Goal: Task Accomplishment & Management: Use online tool/utility

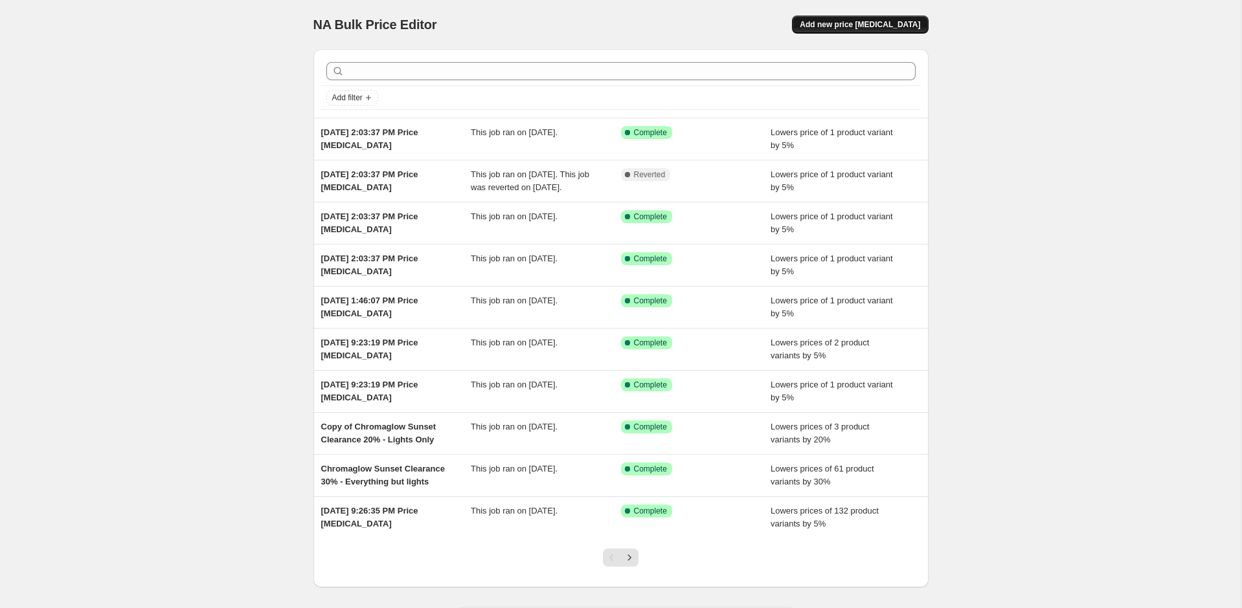
click at [858, 25] on span "Add new price [MEDICAL_DATA]" at bounding box center [859, 24] width 120 height 10
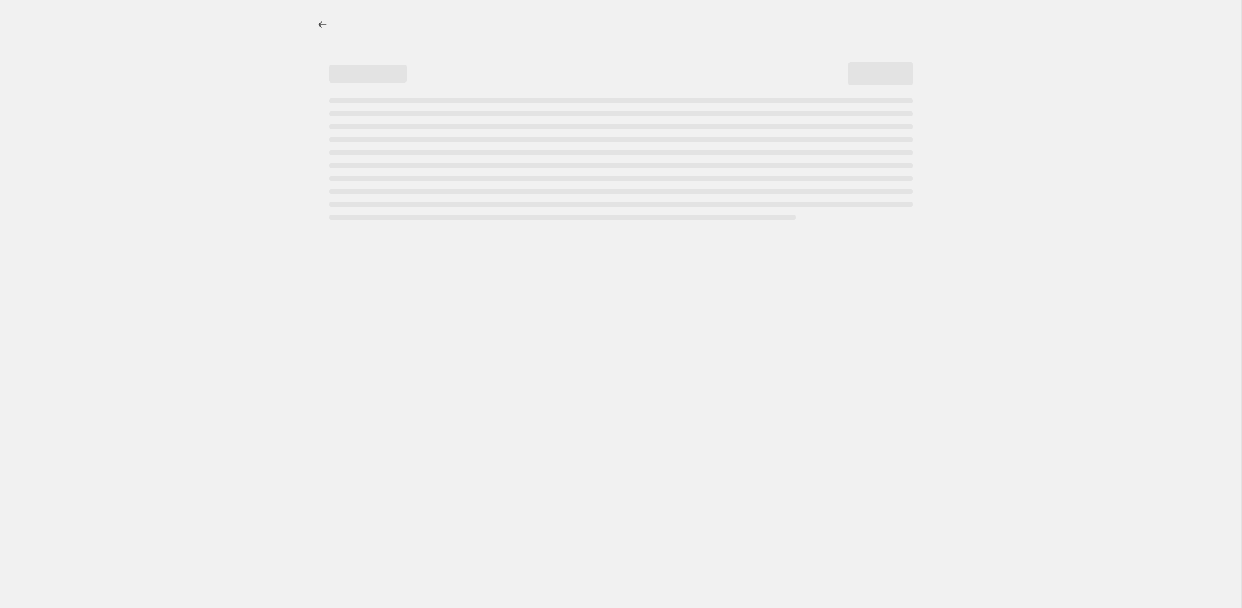
select select "percentage"
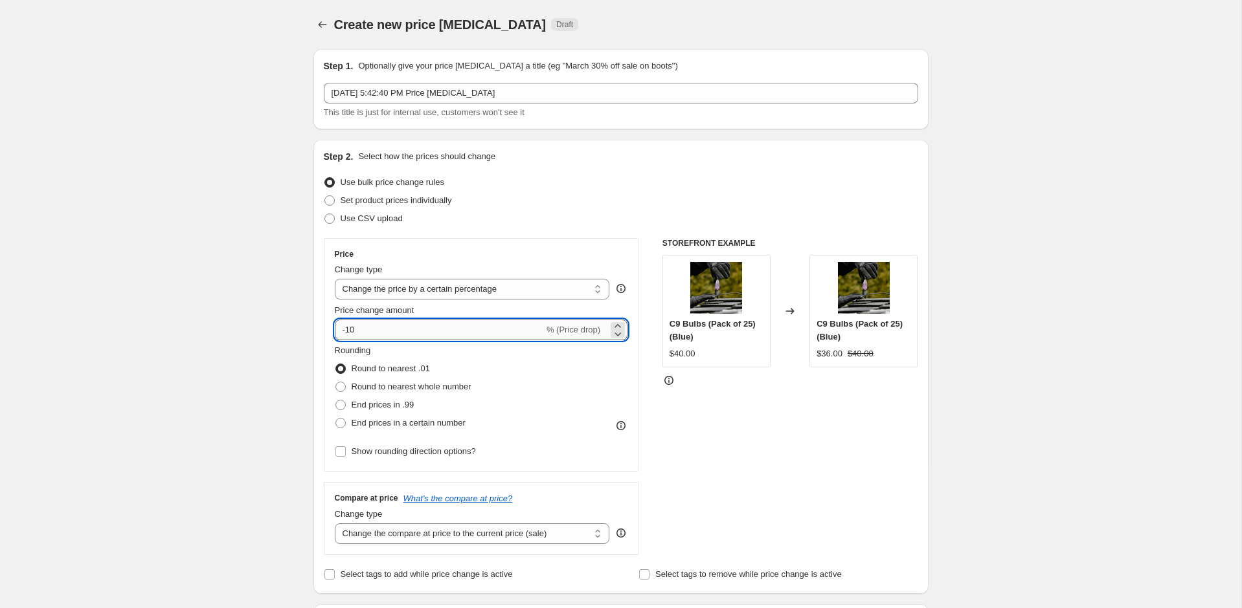
click at [414, 333] on input "-10" at bounding box center [439, 330] width 209 height 21
type input "-1"
type input "-5"
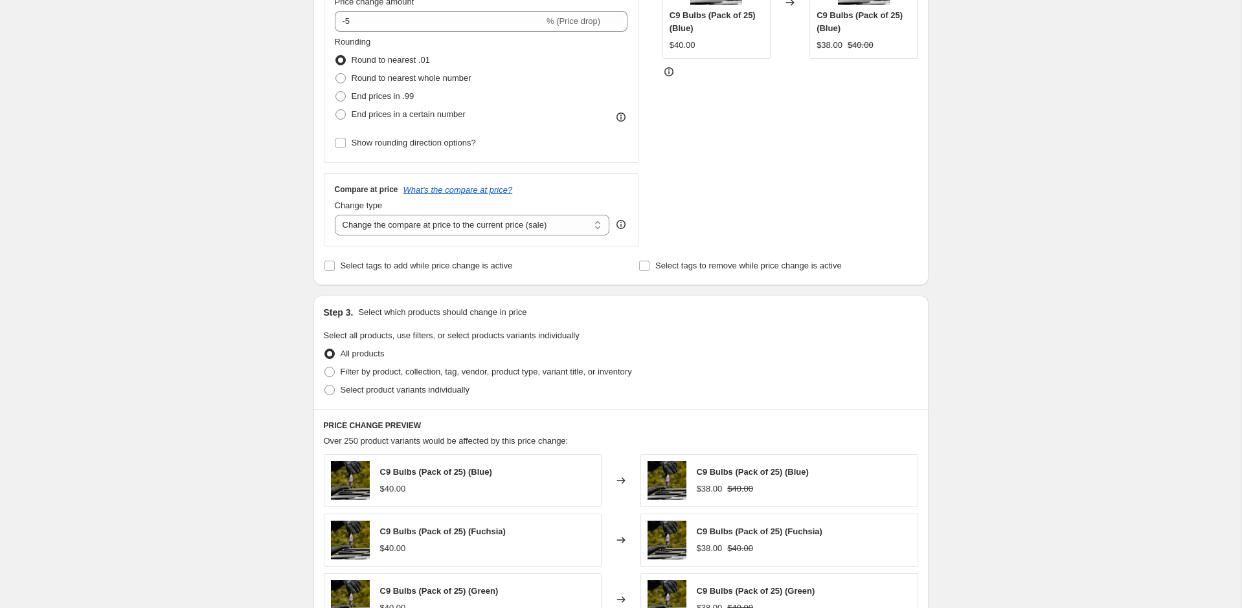
scroll to position [324, 0]
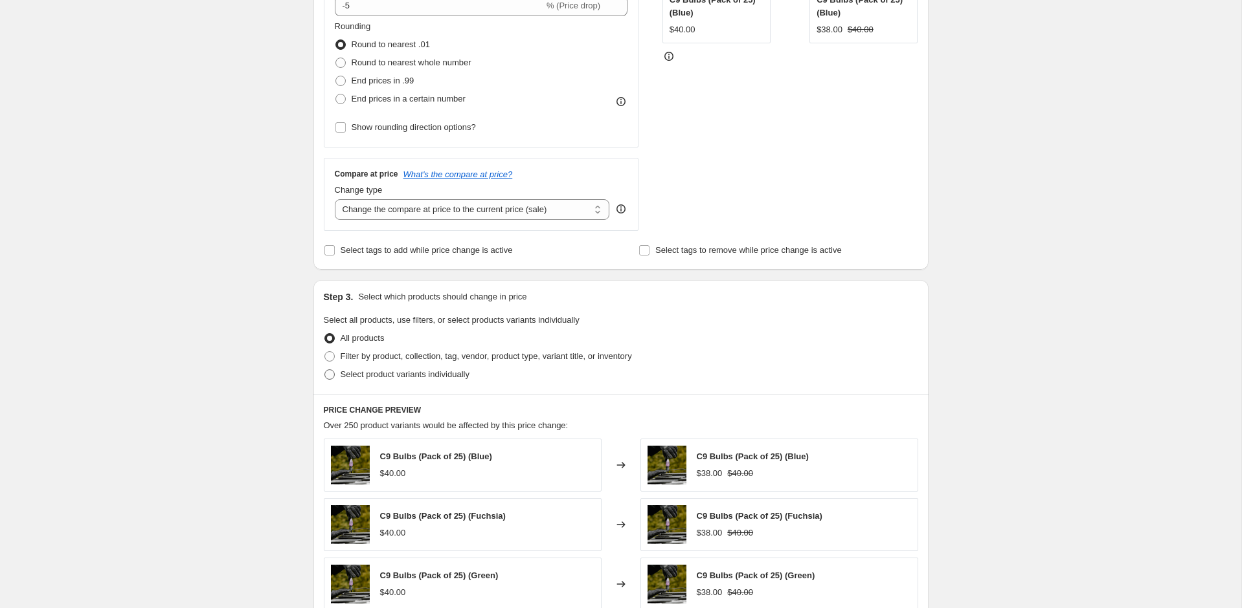
click at [384, 380] on label "Select product variants individually" at bounding box center [397, 375] width 146 height 18
click at [325, 370] on input "Select product variants individually" at bounding box center [324, 370] width 1 height 1
radio input "true"
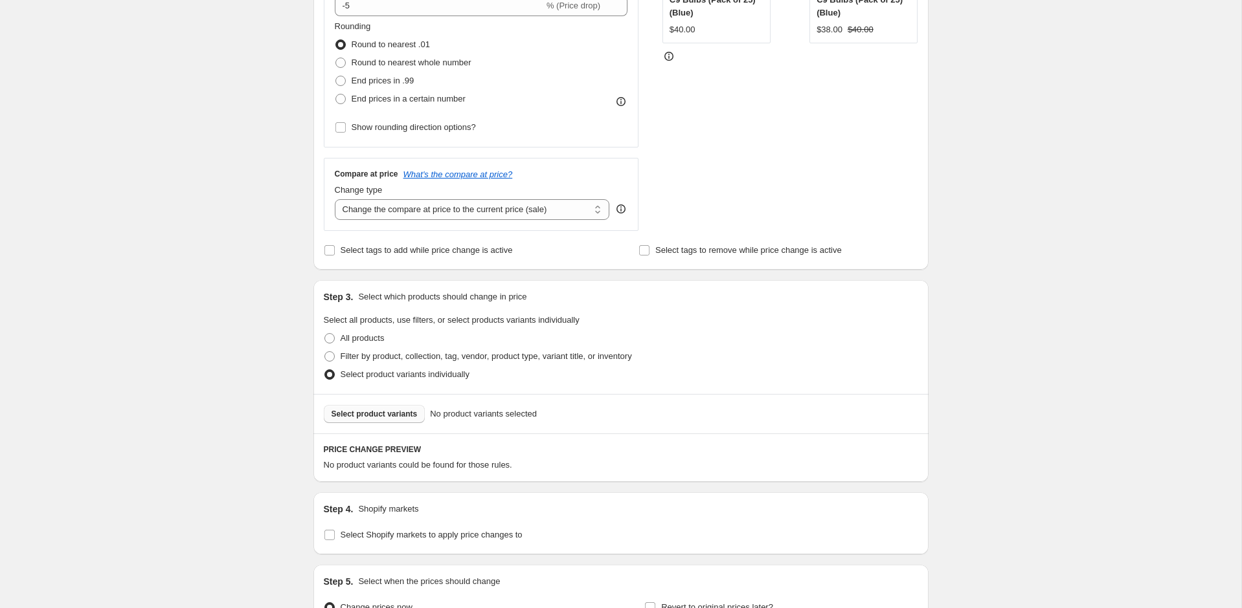
click at [390, 415] on span "Select product variants" at bounding box center [374, 414] width 86 height 10
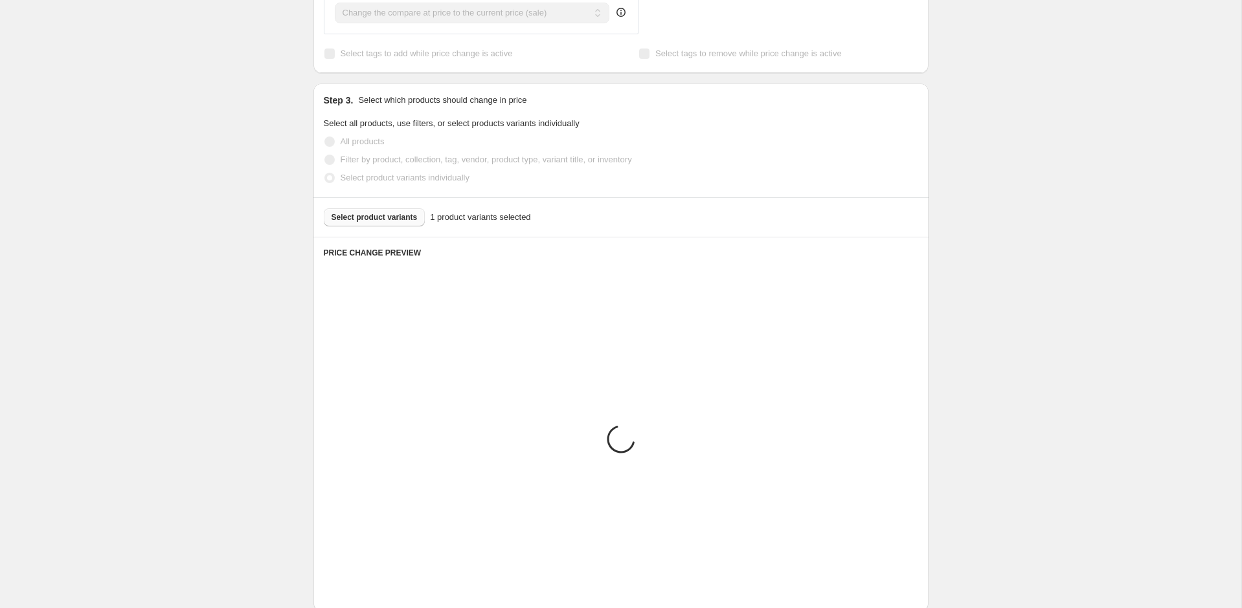
scroll to position [557, 0]
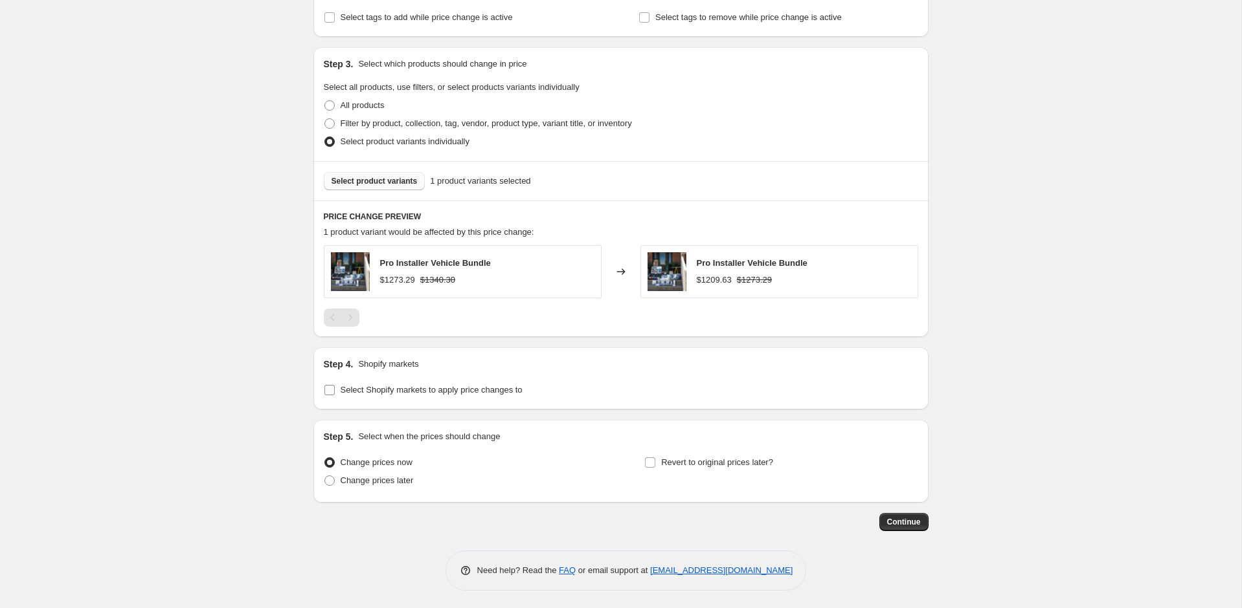
click at [339, 389] on label "Select Shopify markets to apply price changes to" at bounding box center [423, 390] width 199 height 18
click at [335, 389] on input "Select Shopify markets to apply price changes to" at bounding box center [329, 390] width 10 height 10
checkbox input "true"
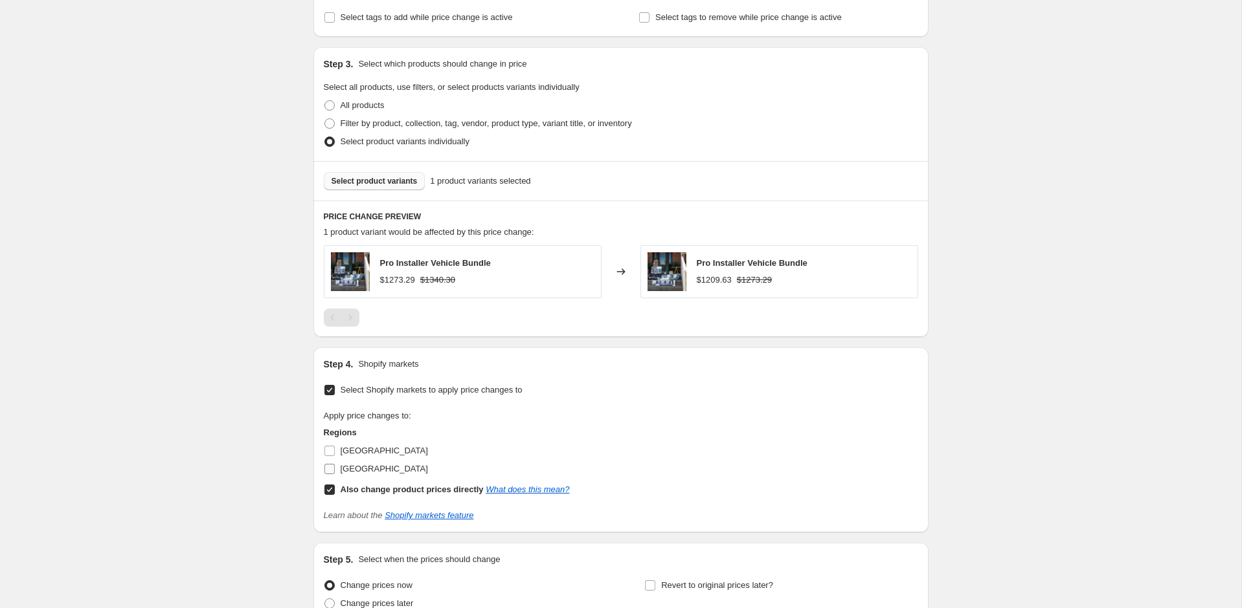
click at [359, 466] on span "[GEOGRAPHIC_DATA]" at bounding box center [383, 469] width 87 height 10
click at [335, 466] on input "[GEOGRAPHIC_DATA]" at bounding box center [329, 469] width 10 height 10
checkbox input "true"
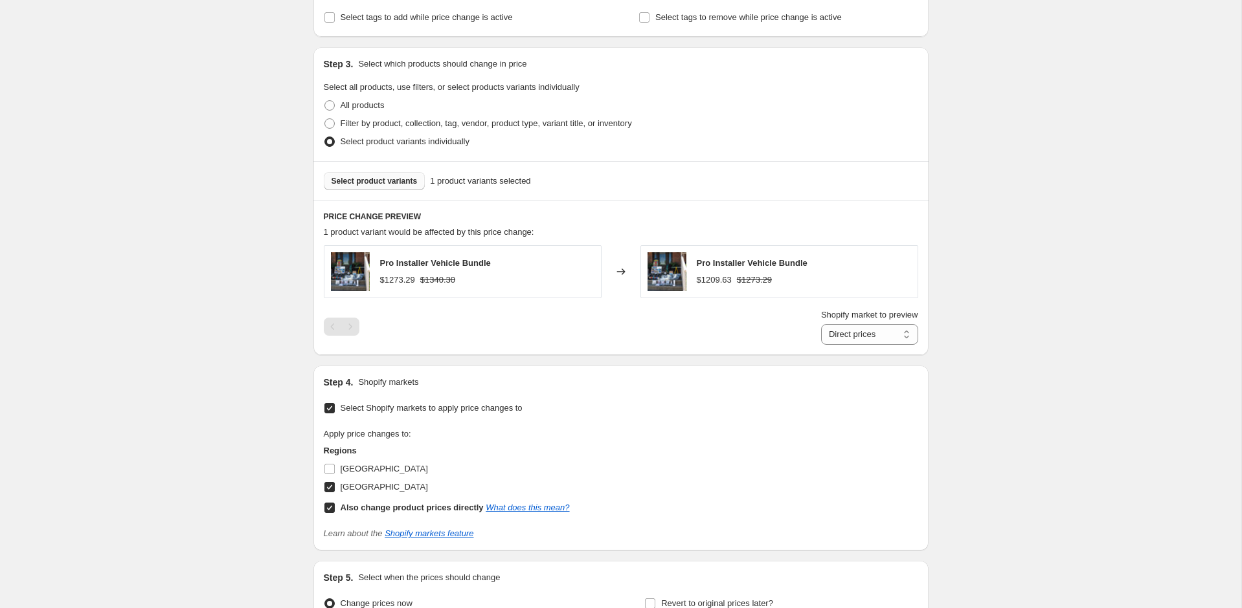
click at [358, 503] on b "Also change product prices directly" at bounding box center [411, 508] width 143 height 10
click at [335, 503] on input "Also change product prices directly What does this mean?" at bounding box center [329, 508] width 10 height 10
checkbox input "false"
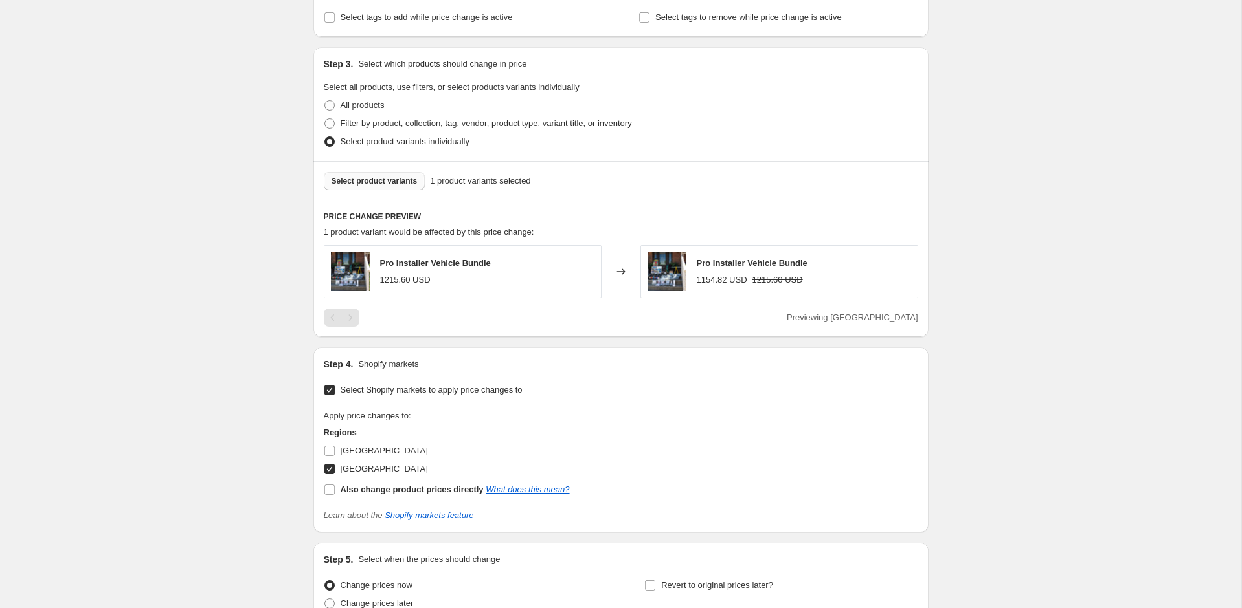
scroll to position [680, 0]
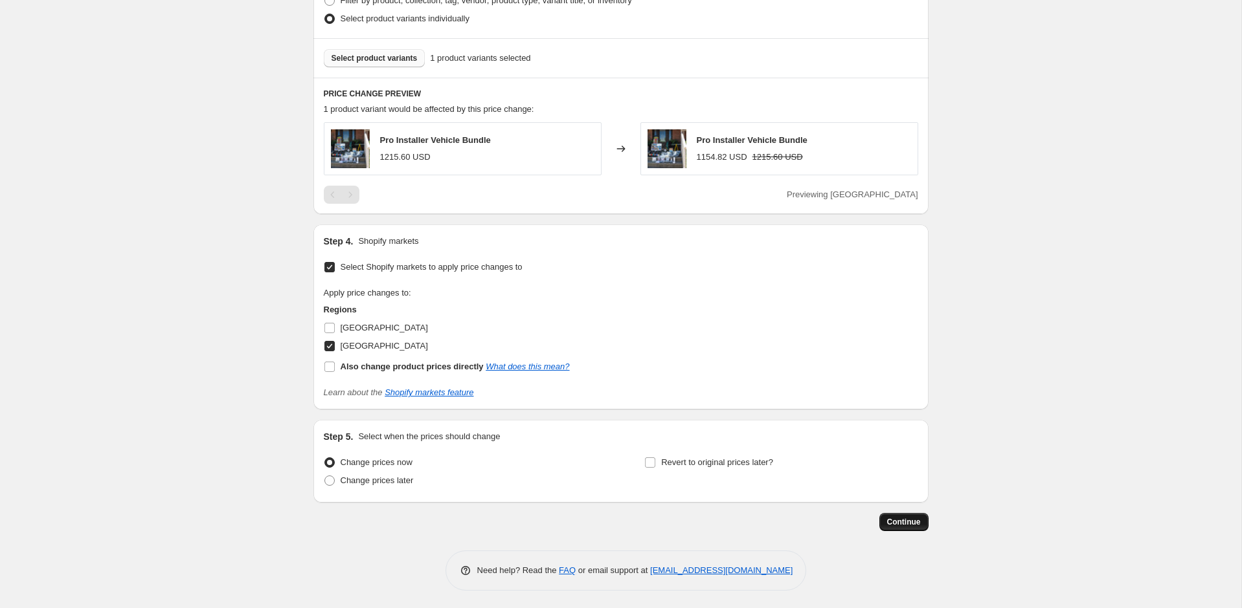
click at [917, 518] on span "Continue" at bounding box center [904, 522] width 34 height 10
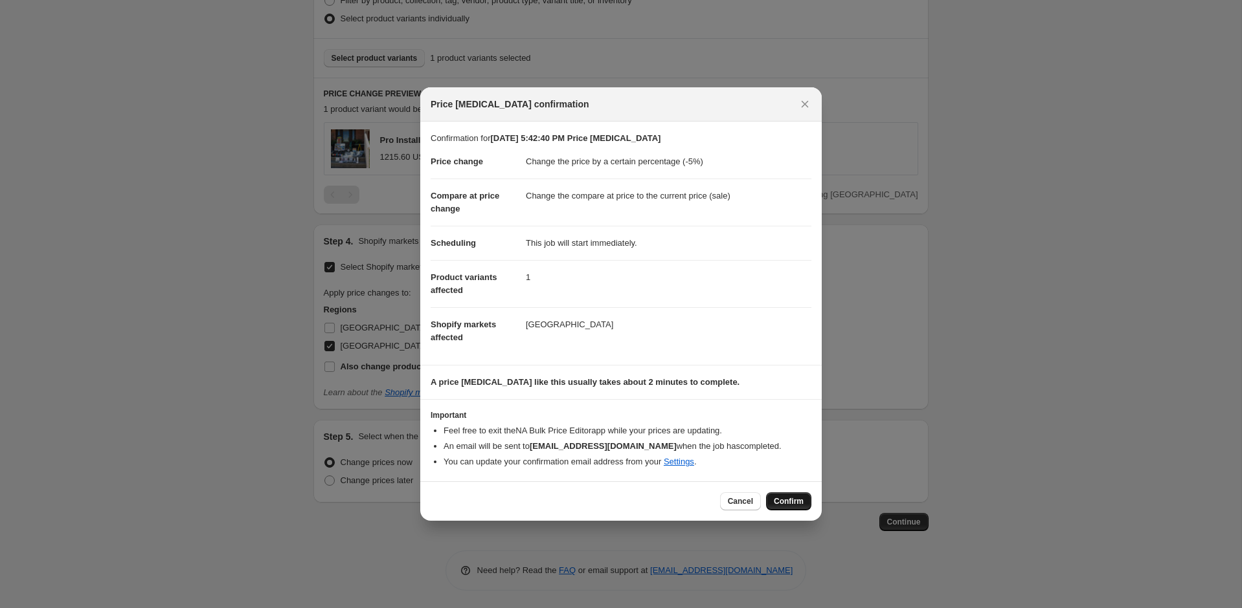
click at [796, 506] on span "Confirm" at bounding box center [789, 501] width 30 height 10
click at [796, 506] on div "Cancel Loading Confirm" at bounding box center [765, 502] width 91 height 18
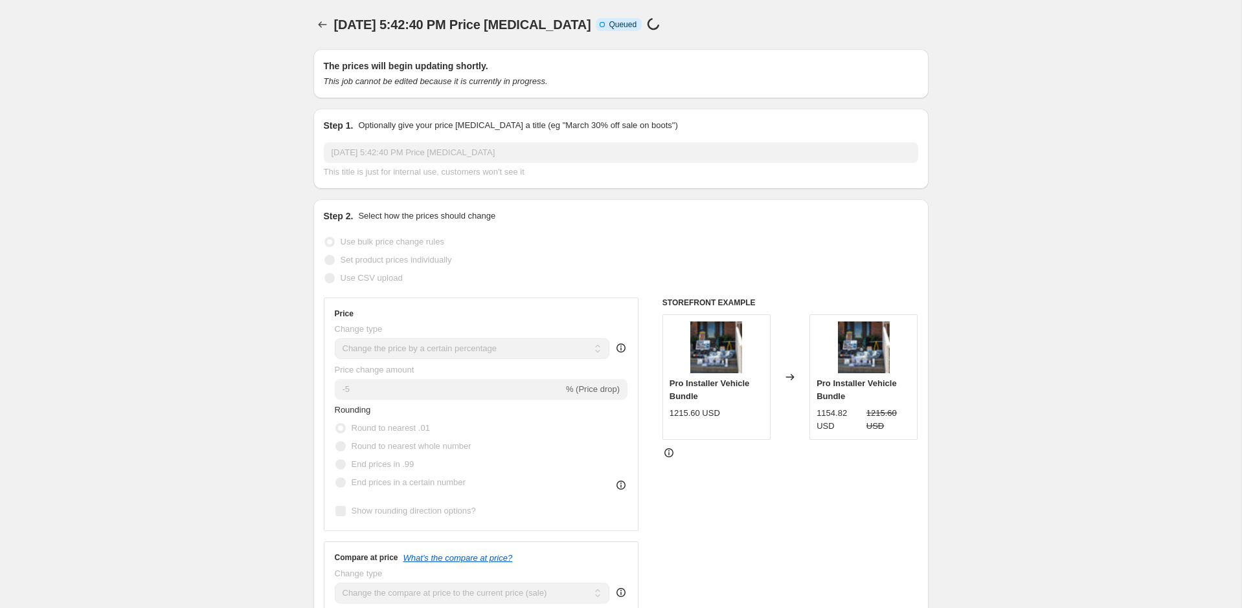
scroll to position [680, 0]
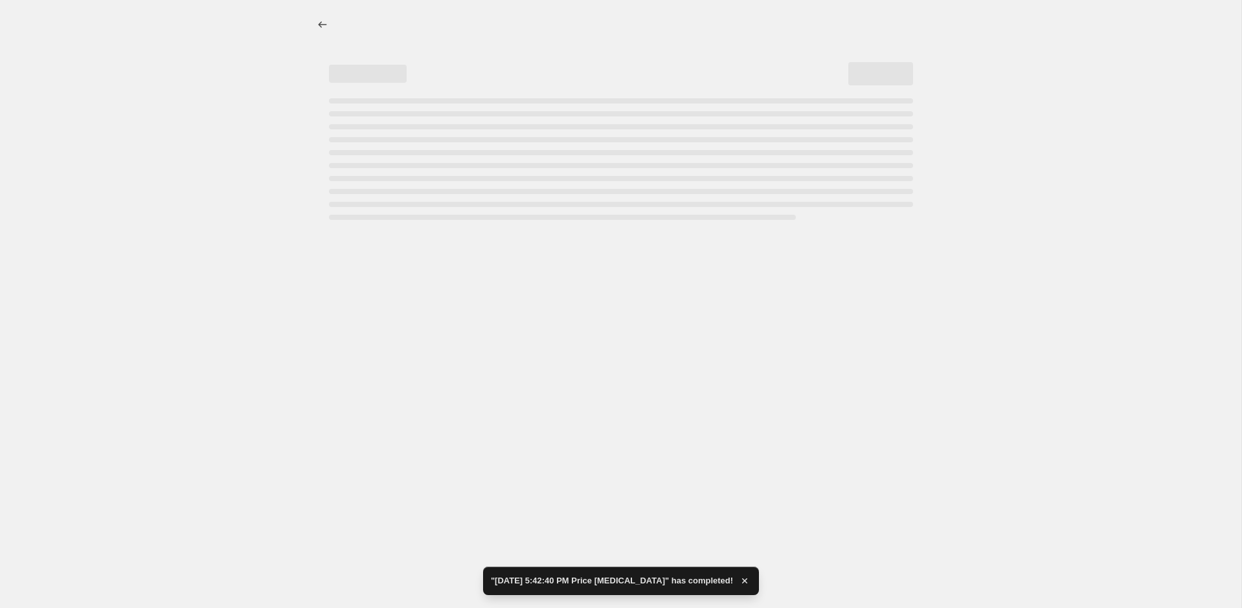
select select "percentage"
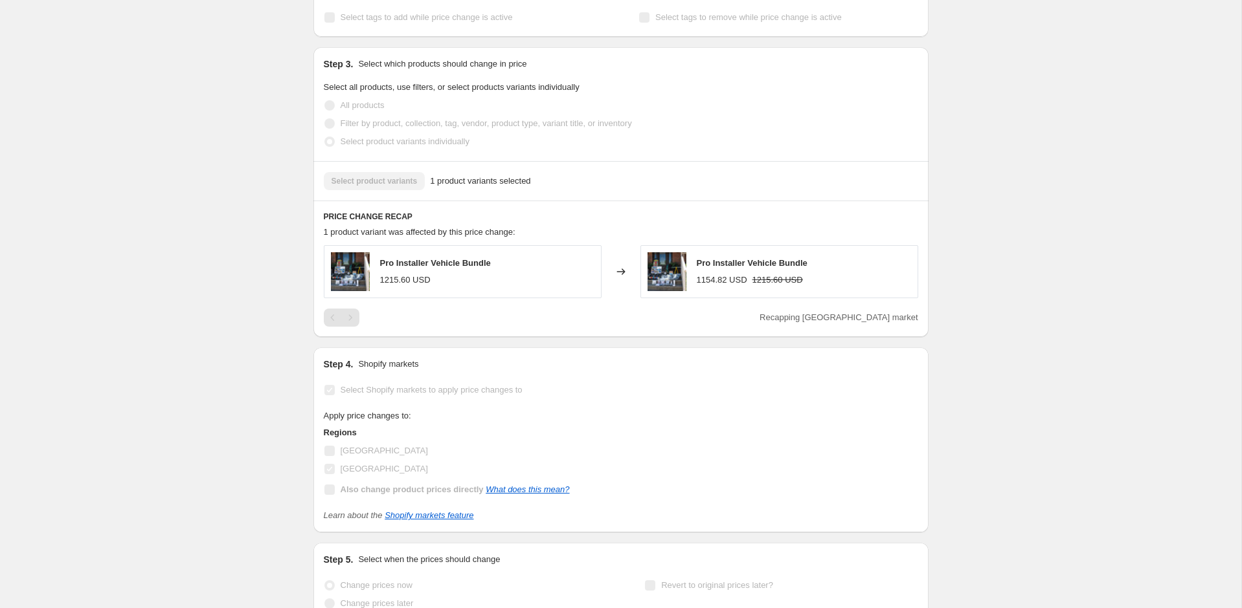
scroll to position [0, 0]
